Goal: Transaction & Acquisition: Obtain resource

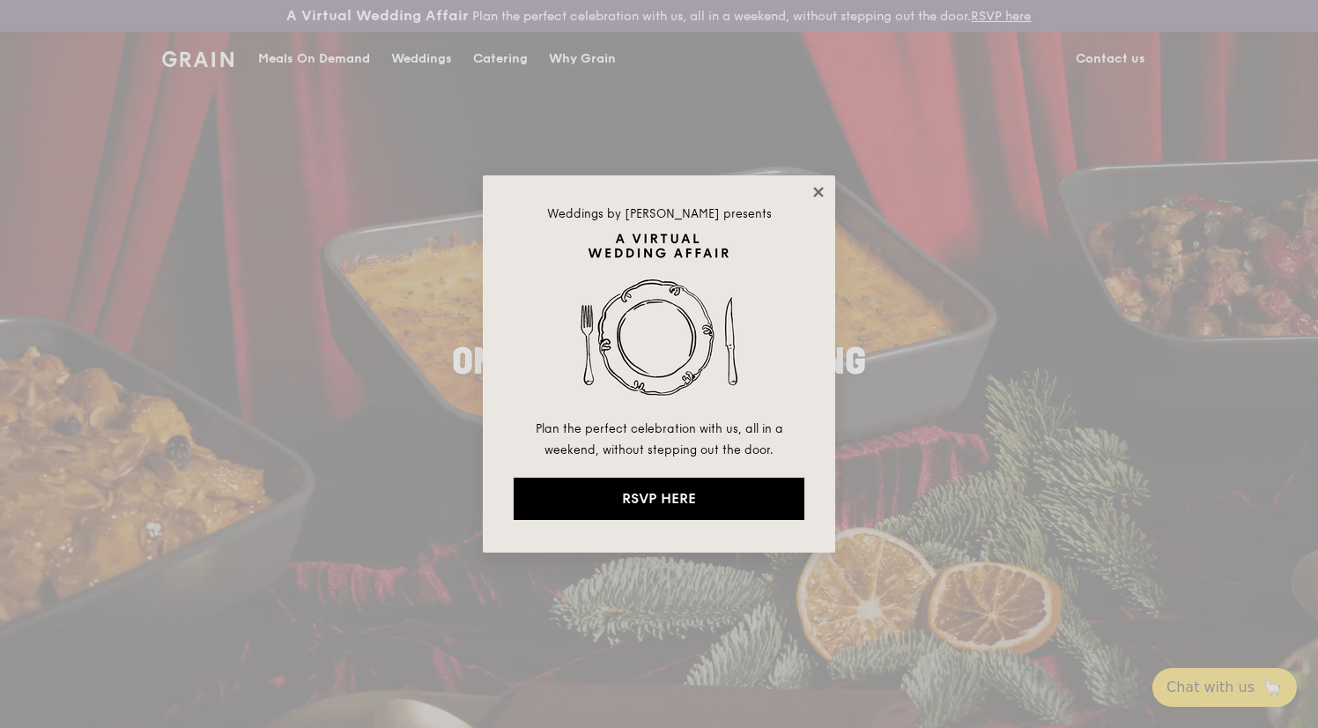
click at [818, 189] on icon at bounding box center [818, 192] width 10 height 10
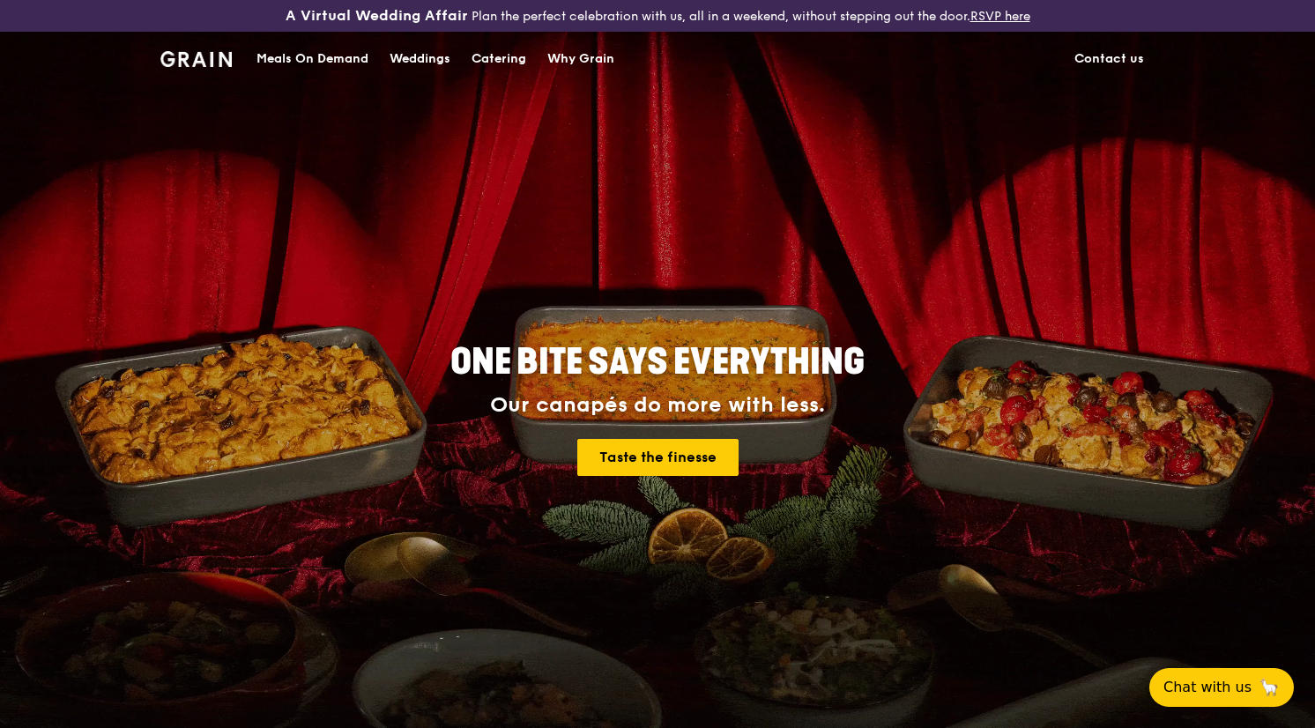
click at [508, 49] on div "Catering" at bounding box center [498, 59] width 55 height 53
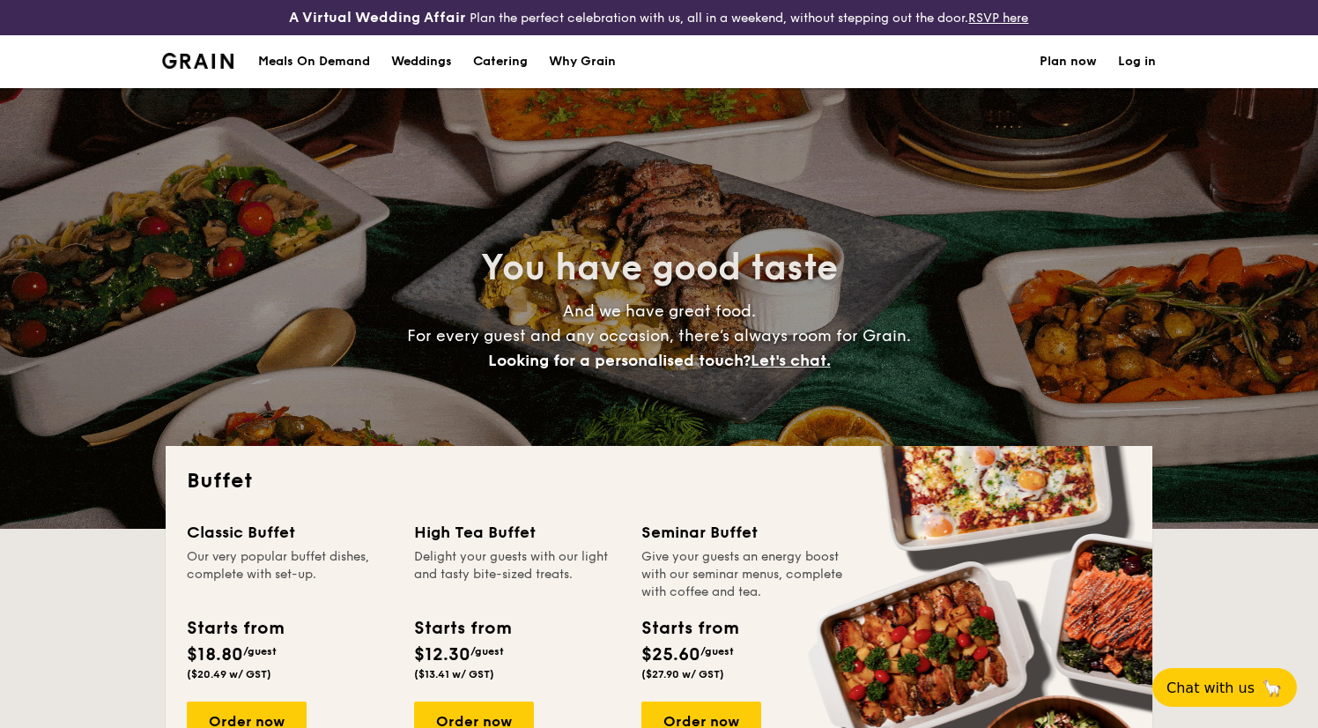
select select
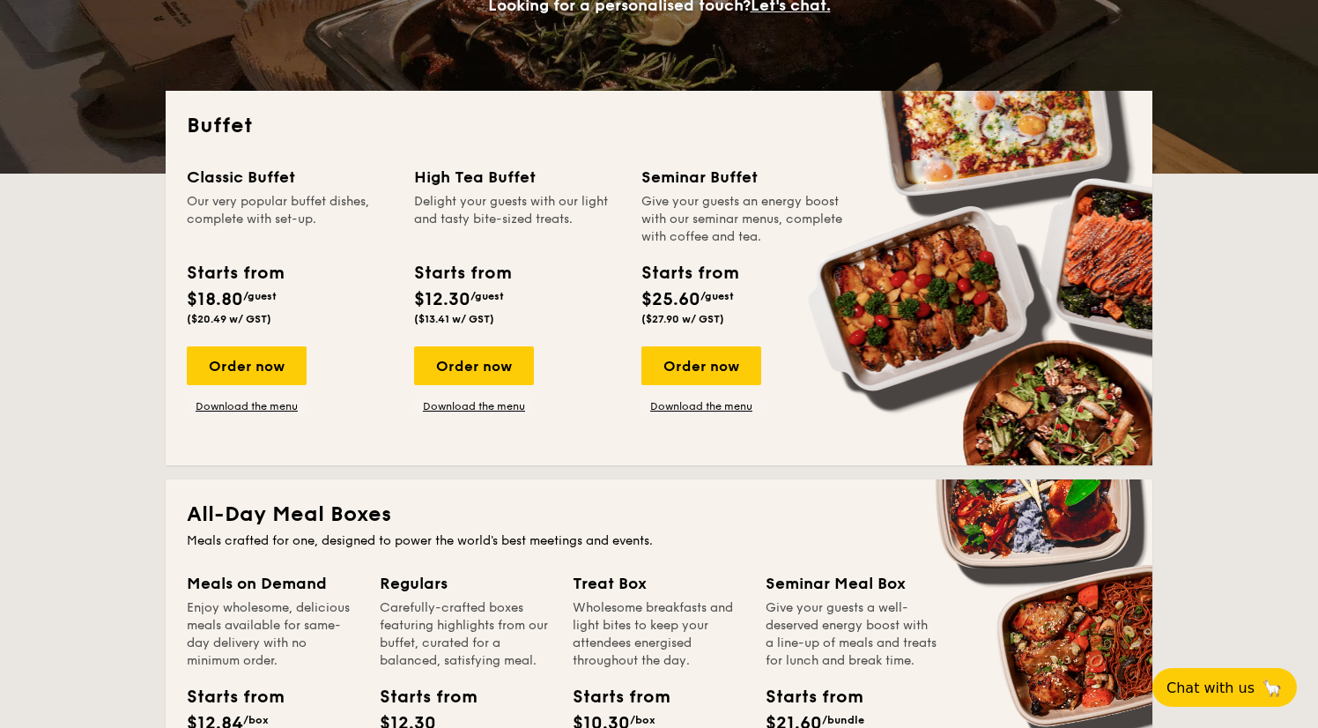
scroll to position [358, 0]
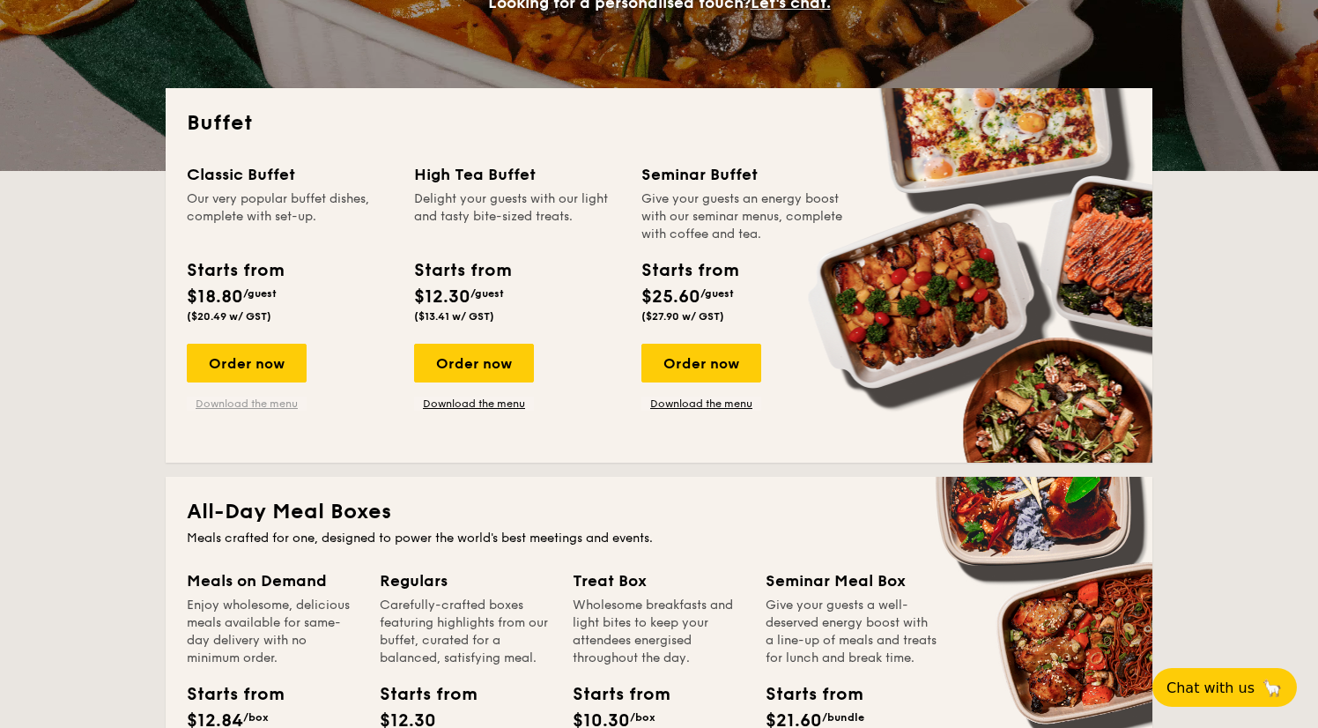
click at [262, 402] on link "Download the menu" at bounding box center [247, 404] width 120 height 14
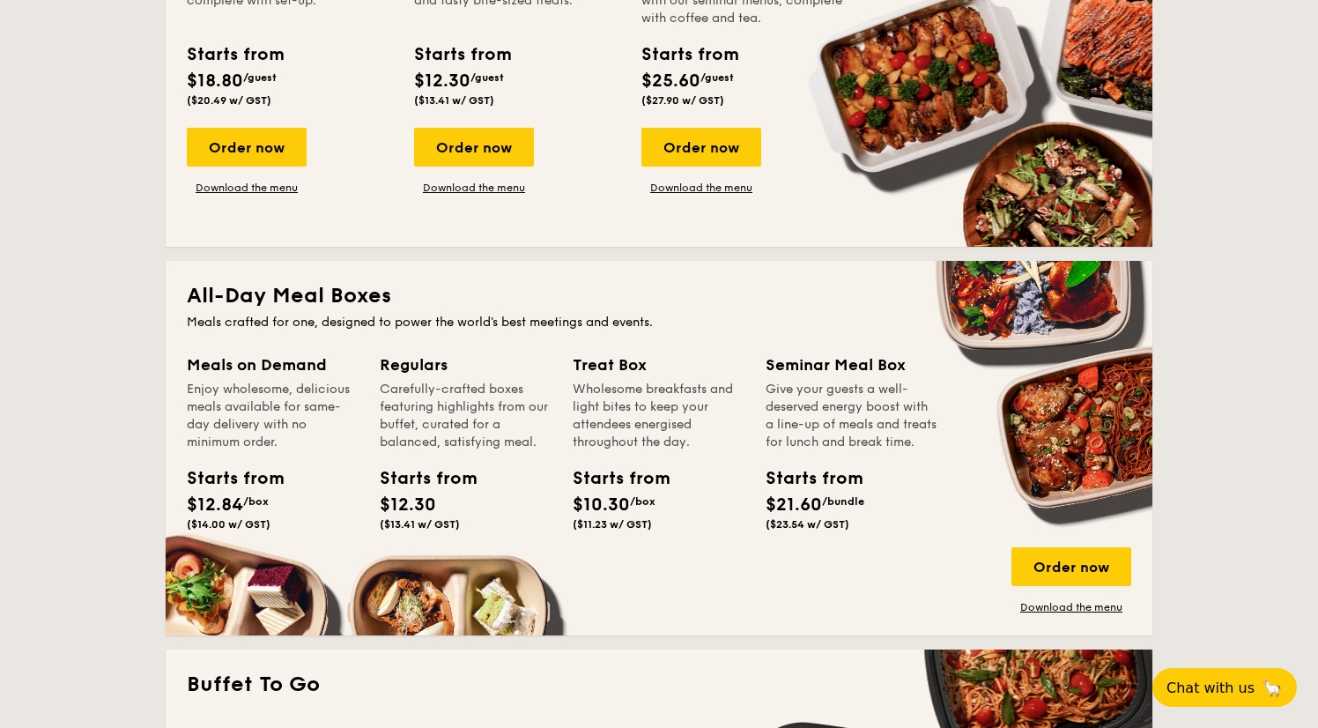
scroll to position [585, 0]
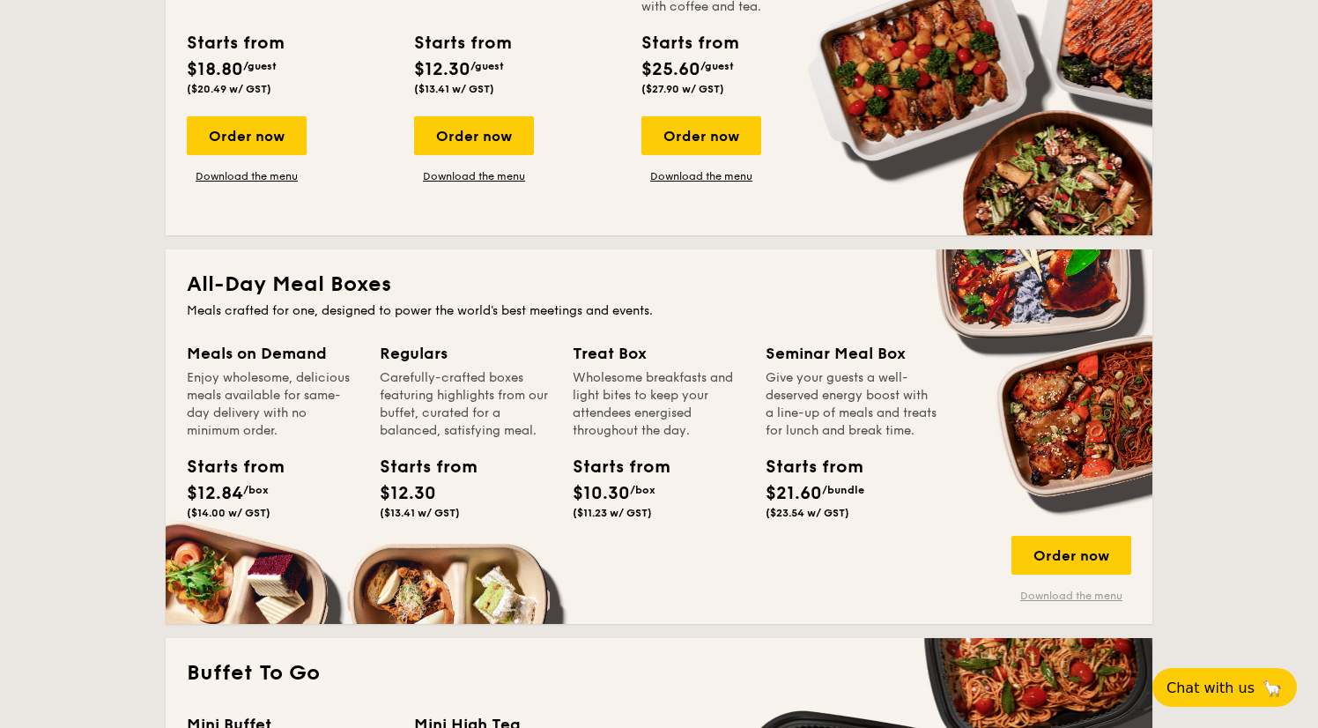
click at [1055, 592] on link "Download the menu" at bounding box center [1072, 596] width 120 height 14
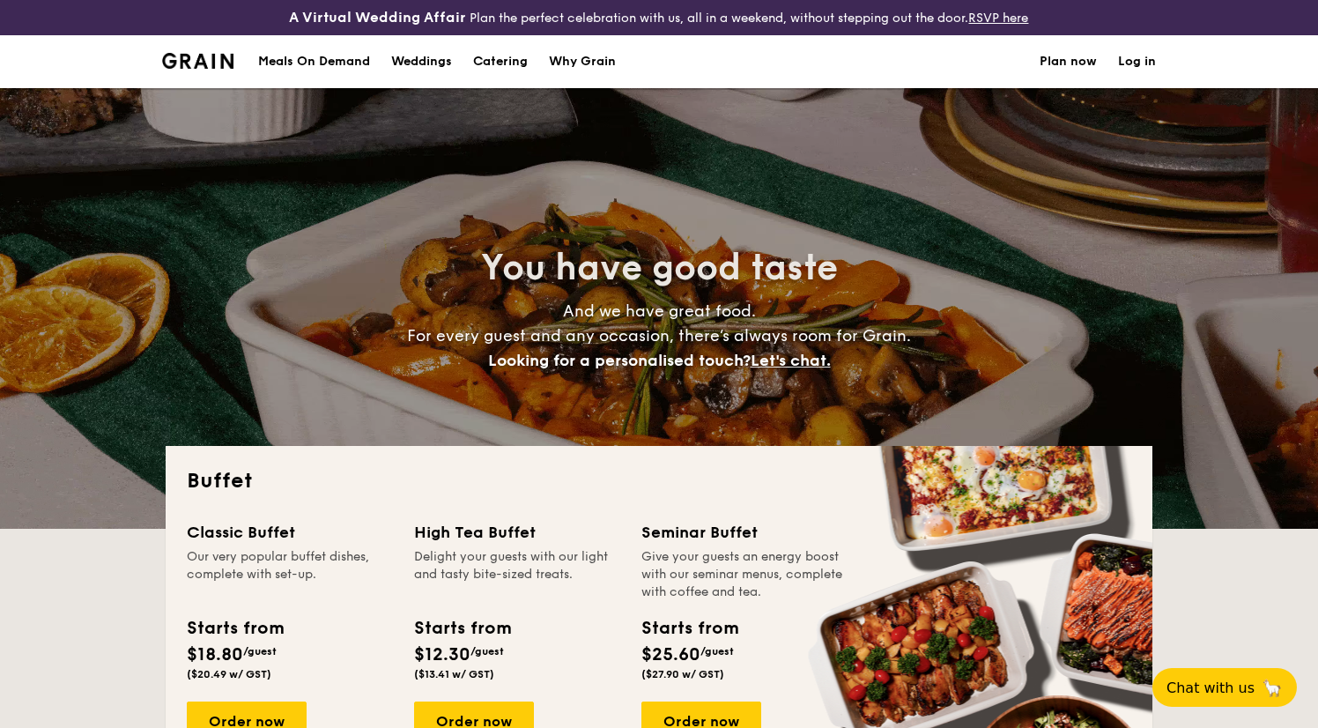
scroll to position [0, 0]
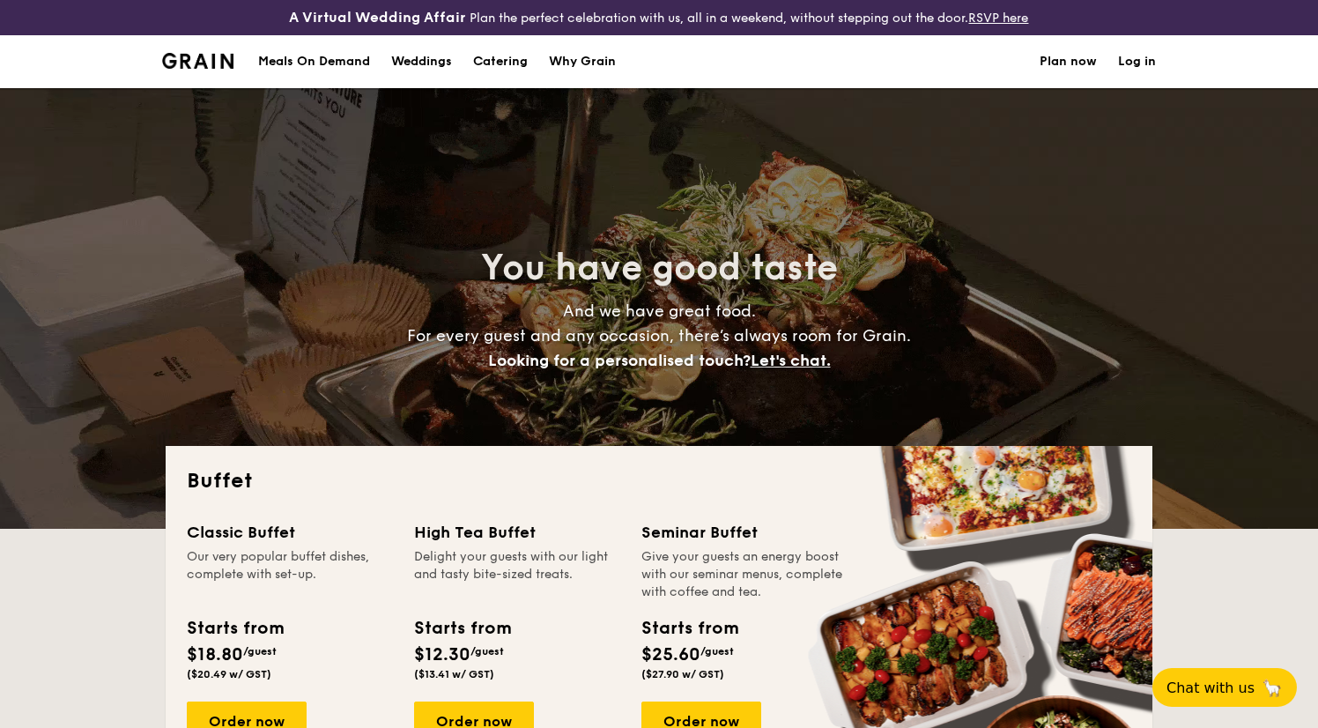
click at [1079, 63] on link "Plan now" at bounding box center [1068, 61] width 57 height 53
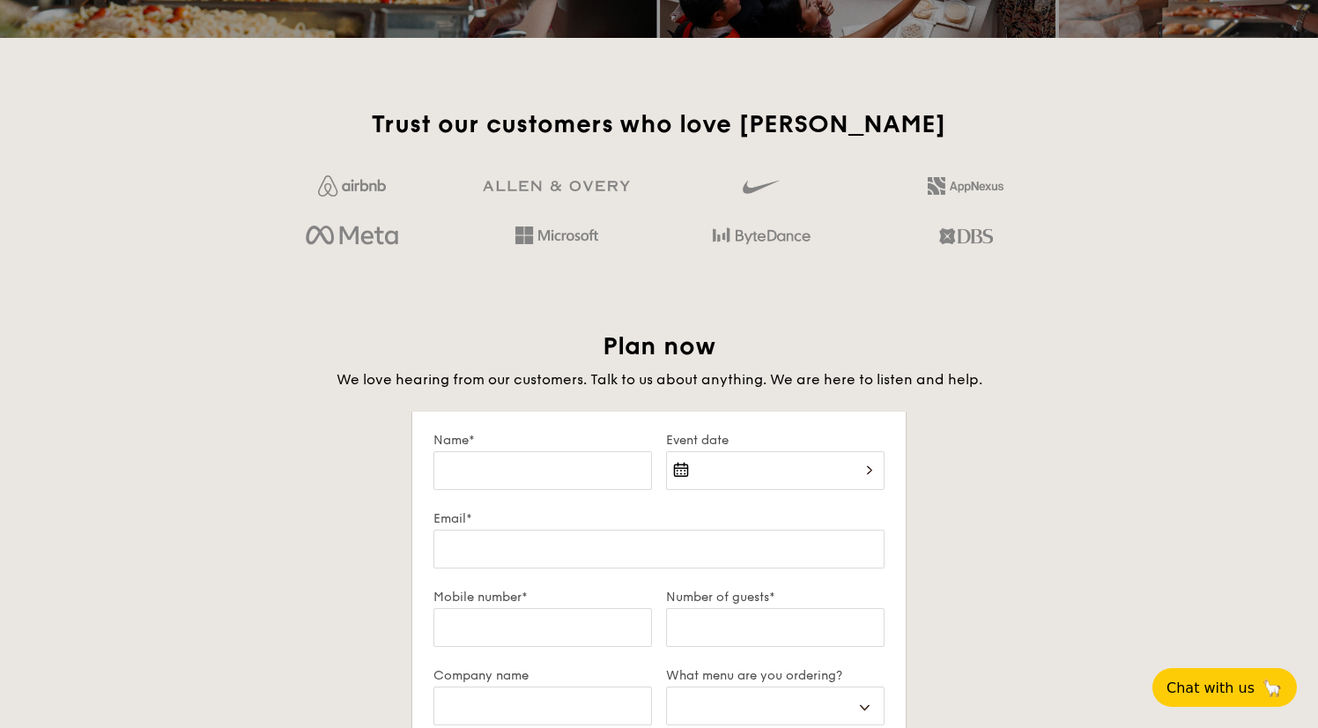
scroll to position [2793, 0]
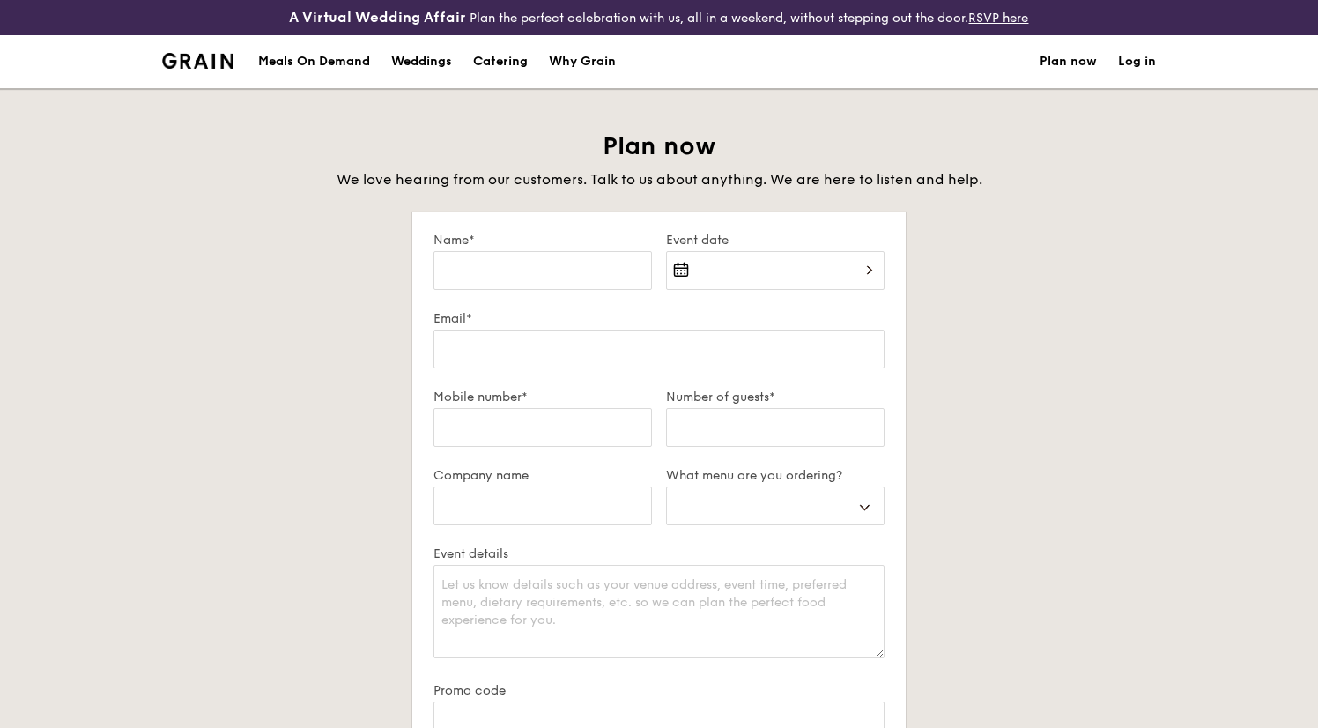
select select
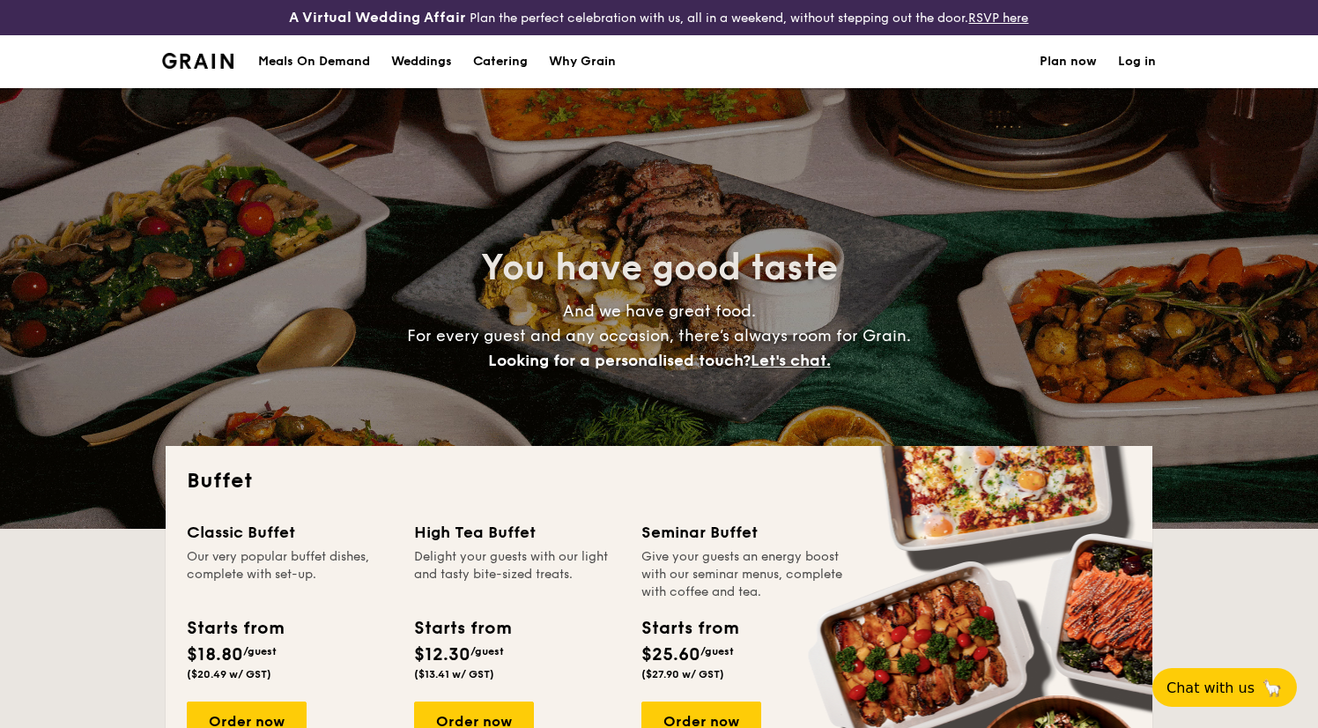
select select
